Goal: Task Accomplishment & Management: Manage account settings

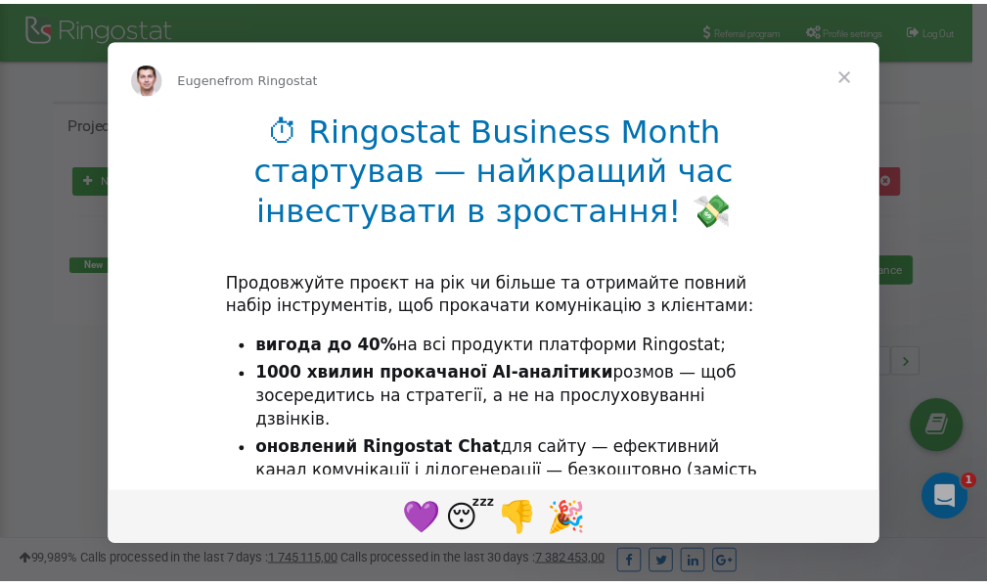
scroll to position [292, 0]
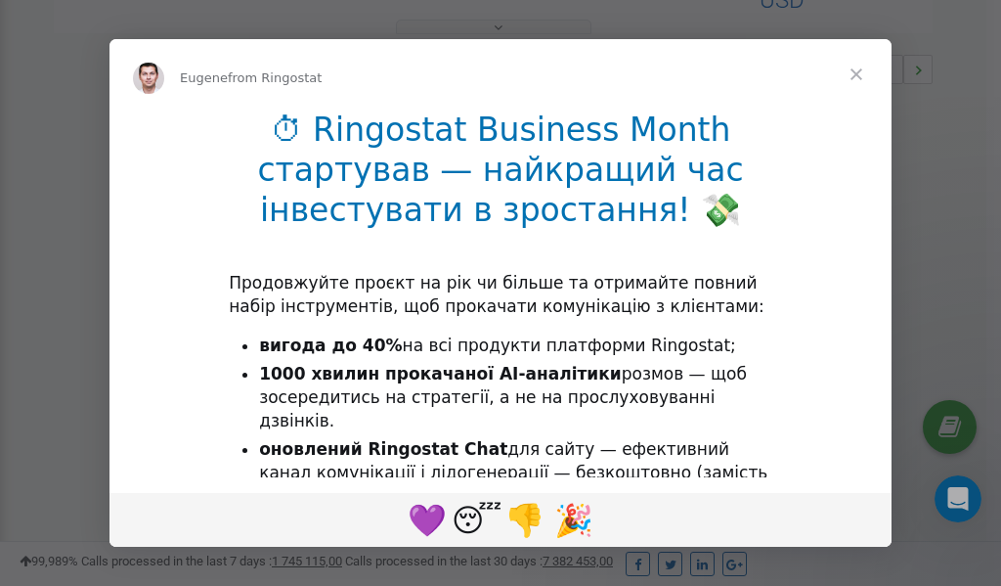
click at [859, 70] on span "Close" at bounding box center [856, 74] width 70 height 70
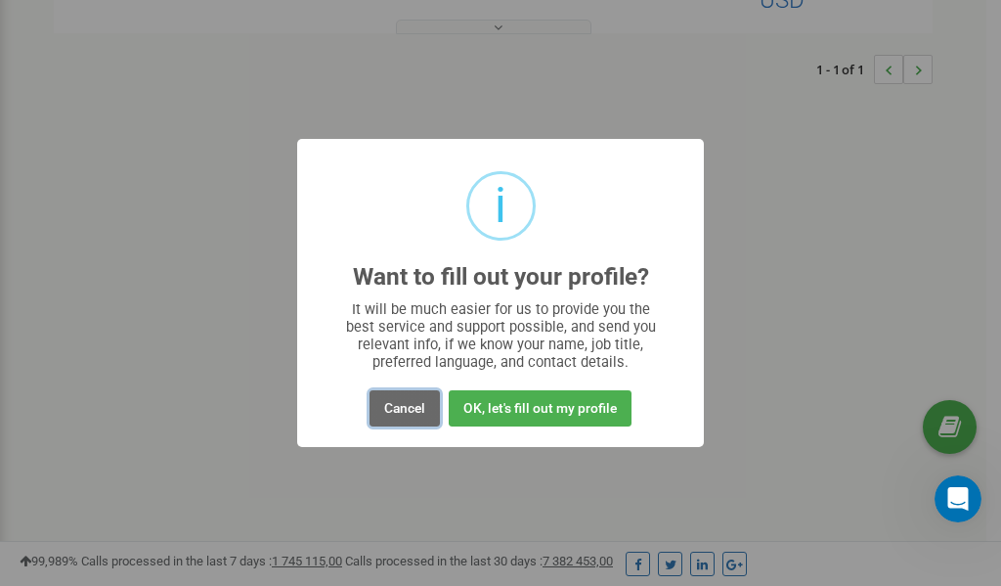
click at [402, 412] on button "Cancel" at bounding box center [405, 408] width 70 height 36
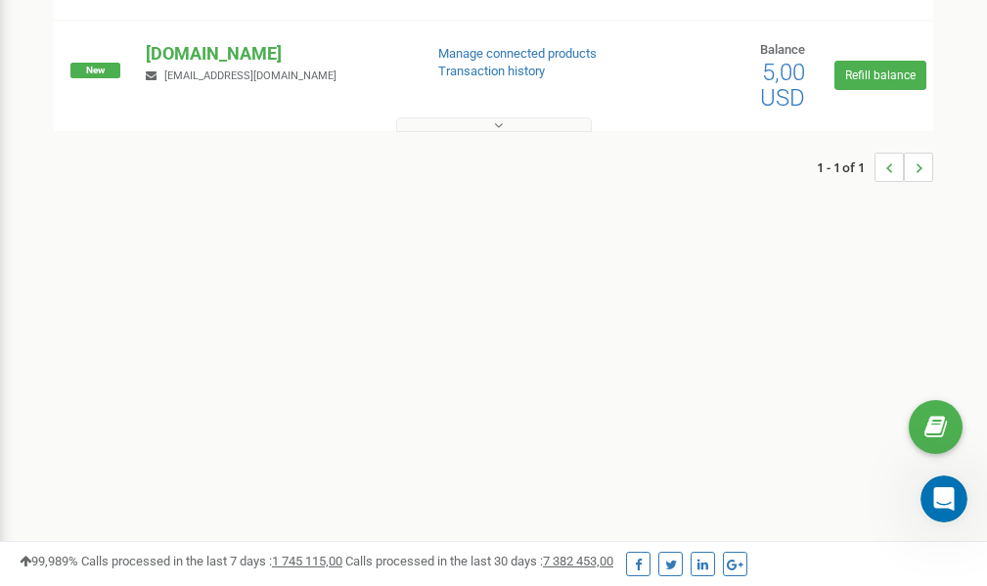
scroll to position [0, 0]
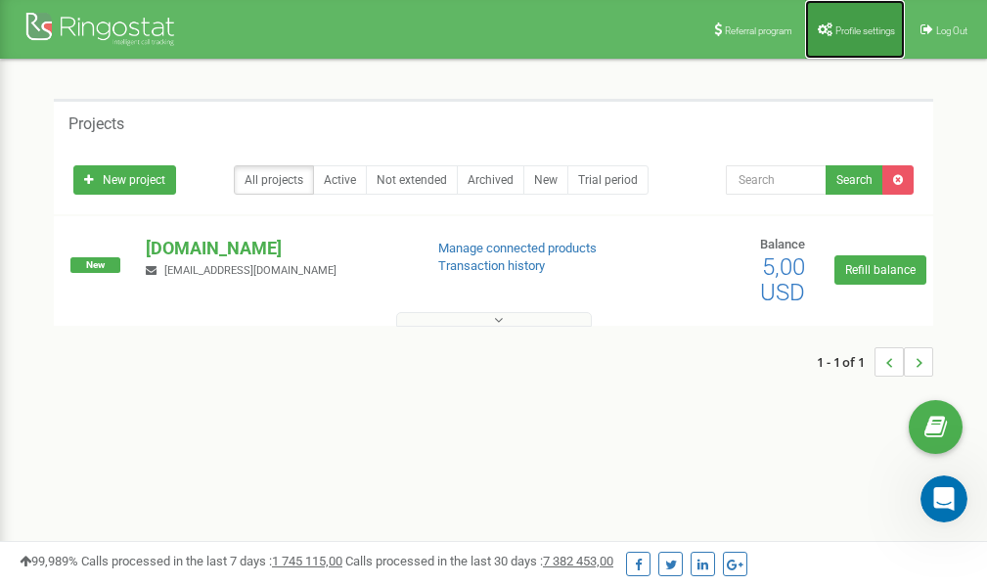
click at [850, 45] on link "Profile settings" at bounding box center [855, 29] width 100 height 59
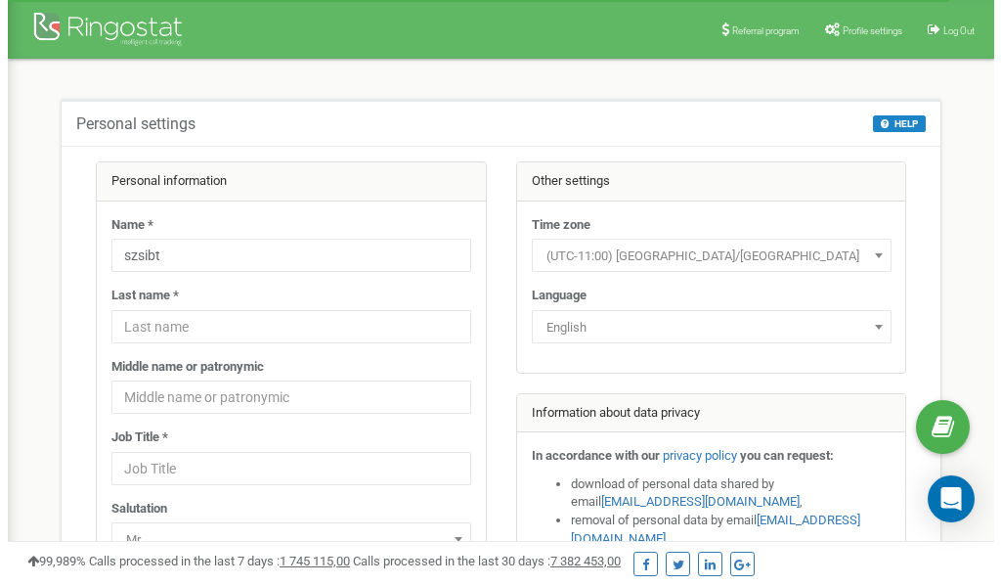
scroll to position [98, 0]
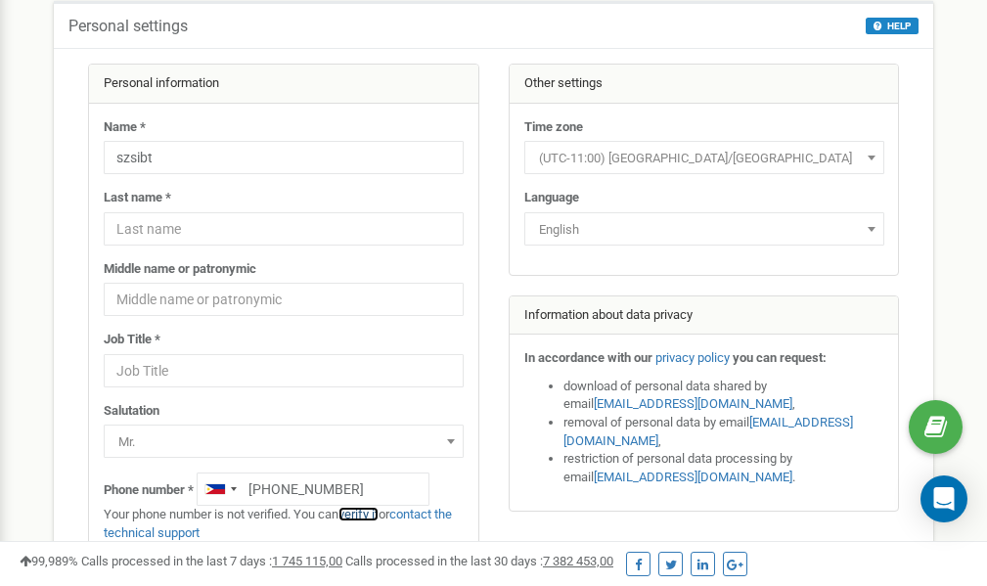
click at [367, 512] on link "verify it" at bounding box center [358, 513] width 40 height 15
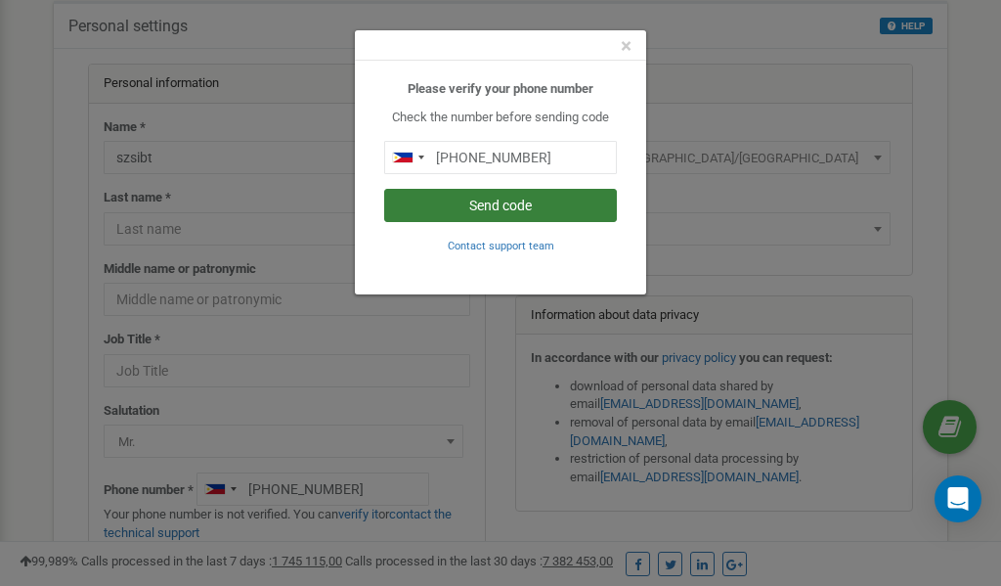
click at [492, 206] on button "Send code" at bounding box center [500, 205] width 233 height 33
